Goal: Check status

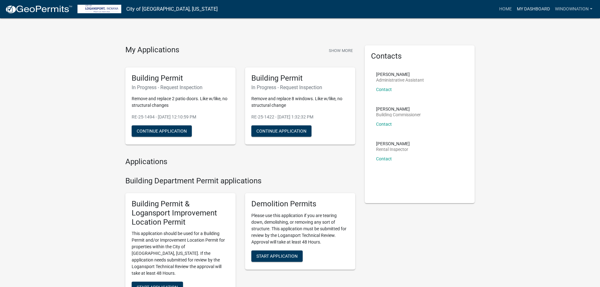
click at [532, 10] on link "My Dashboard" at bounding box center [533, 9] width 38 height 12
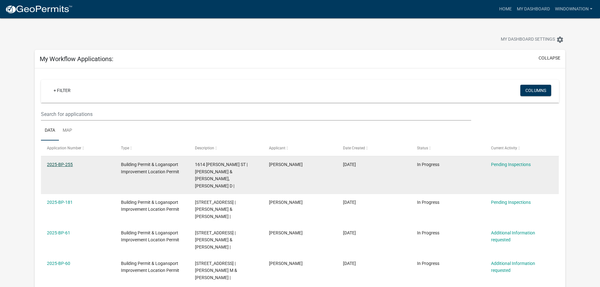
click at [58, 163] on link "2025-BP-255" at bounding box center [60, 164] width 26 height 5
